Goal: Information Seeking & Learning: Understand process/instructions

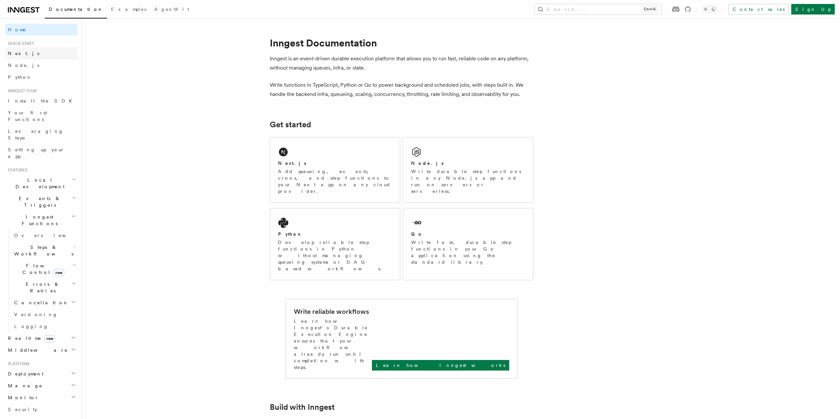
click at [7, 52] on link "Next.js" at bounding box center [41, 53] width 72 height 12
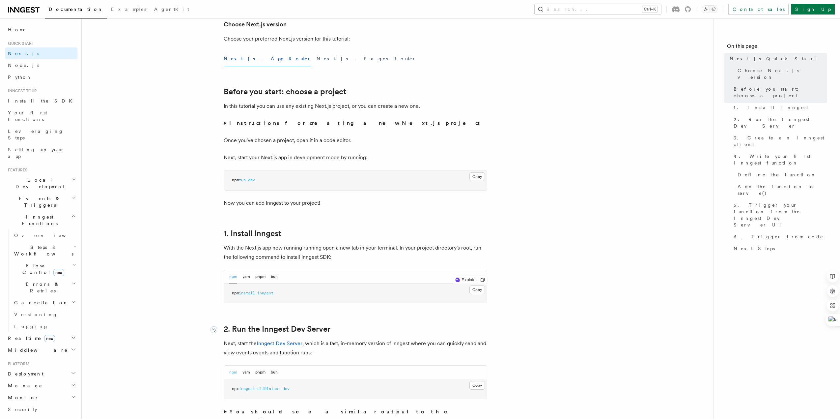
scroll to position [198, 0]
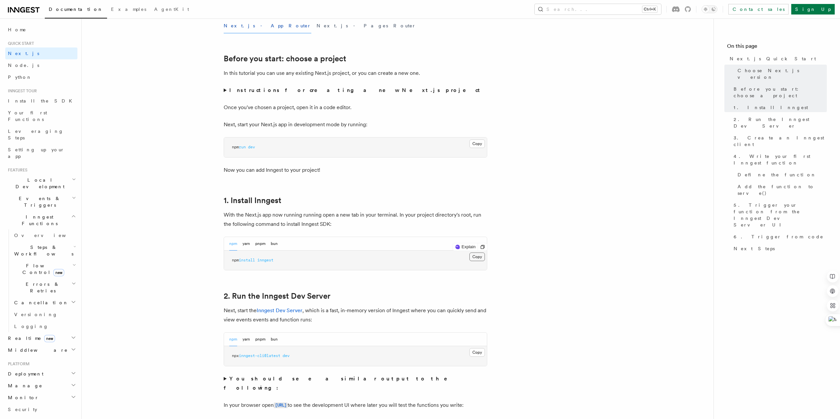
click at [475, 256] on button "Copy Copied" at bounding box center [476, 256] width 15 height 9
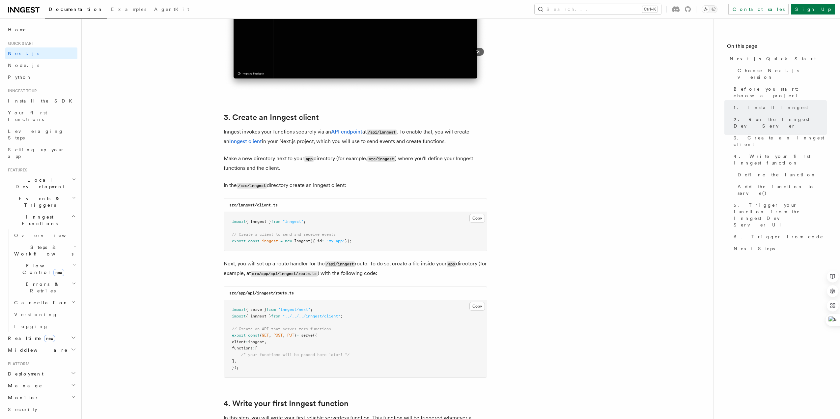
scroll to position [725, 0]
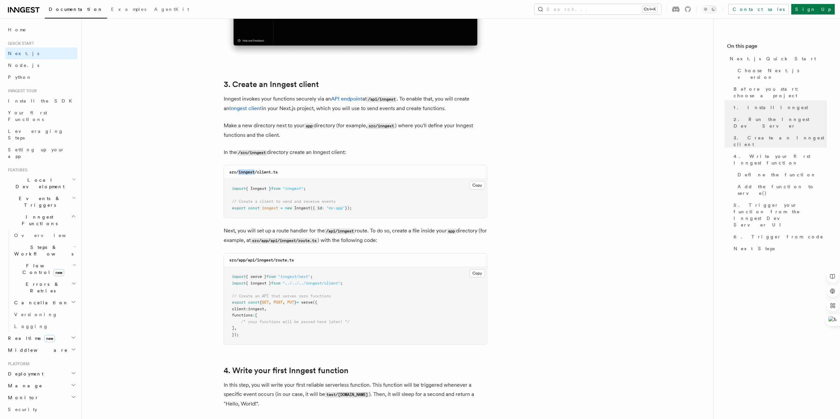
drag, startPoint x: 238, startPoint y: 174, endPoint x: 254, endPoint y: 174, distance: 15.5
click at [254, 174] on code "src/inngest/client.ts" at bounding box center [253, 172] width 48 height 5
drag, startPoint x: 277, startPoint y: 174, endPoint x: 239, endPoint y: 173, distance: 38.2
click at [239, 173] on code "src/inngest/client.ts" at bounding box center [253, 172] width 48 height 5
copy code "inngest/client.ts"
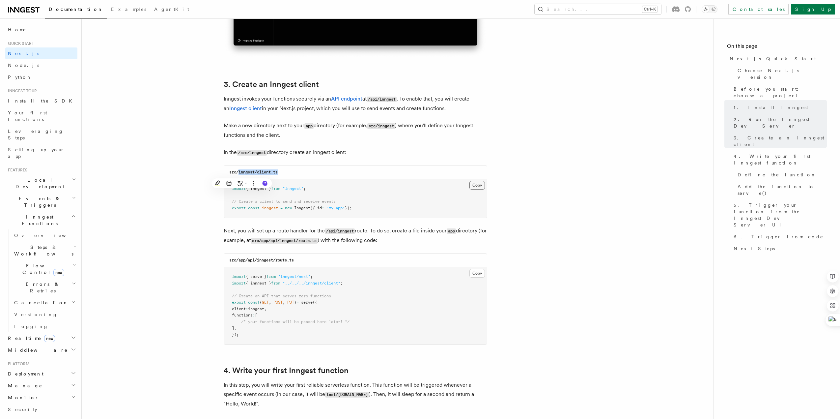
click at [475, 188] on button "Copy Copied" at bounding box center [476, 185] width 15 height 9
drag, startPoint x: 276, startPoint y: 263, endPoint x: 294, endPoint y: 263, distance: 18.1
click at [294, 263] on div "src/app/api/inngest/route.ts" at bounding box center [355, 260] width 263 height 14
drag, startPoint x: 257, startPoint y: 263, endPoint x: 272, endPoint y: 262, distance: 15.2
click at [272, 262] on code "src/app/api/inngest/route.ts" at bounding box center [261, 260] width 65 height 5
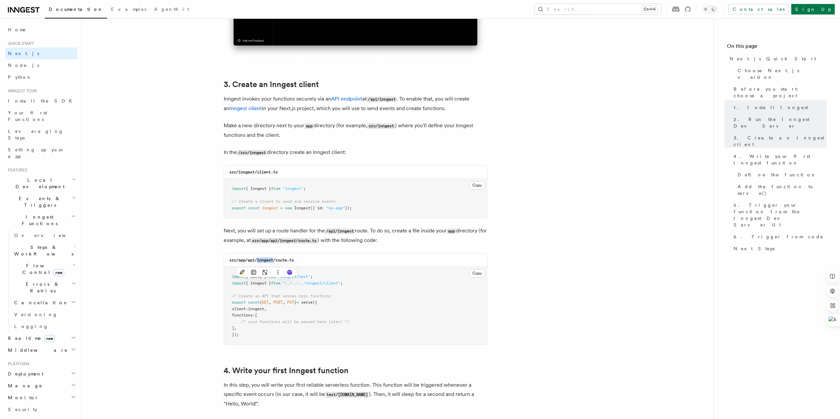
copy code "inngest"
click at [478, 276] on button "Copy Copied" at bounding box center [476, 273] width 15 height 9
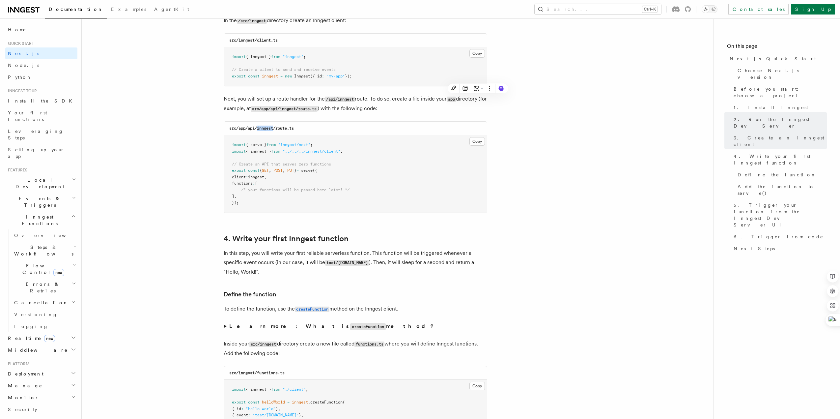
scroll to position [922, 0]
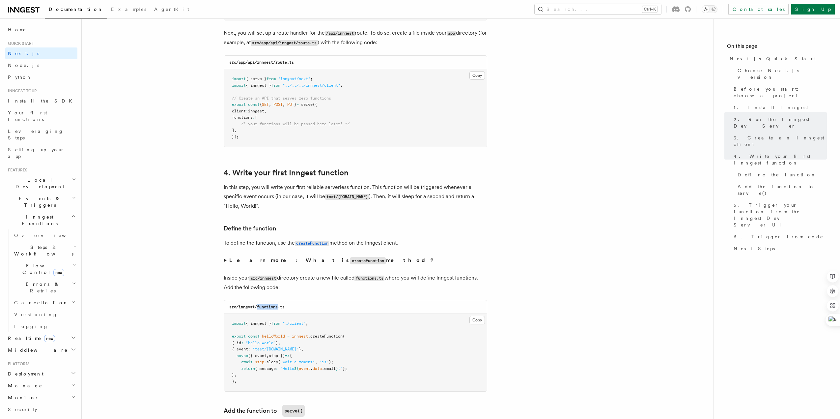
drag, startPoint x: 257, startPoint y: 302, endPoint x: 277, endPoint y: 301, distance: 20.1
click at [277, 304] on code "src/inngest/functions.ts" at bounding box center [256, 306] width 55 height 5
copy code "functions"
click at [475, 317] on button "Copy Copied" at bounding box center [476, 320] width 15 height 9
